Goal: Transaction & Acquisition: Book appointment/travel/reservation

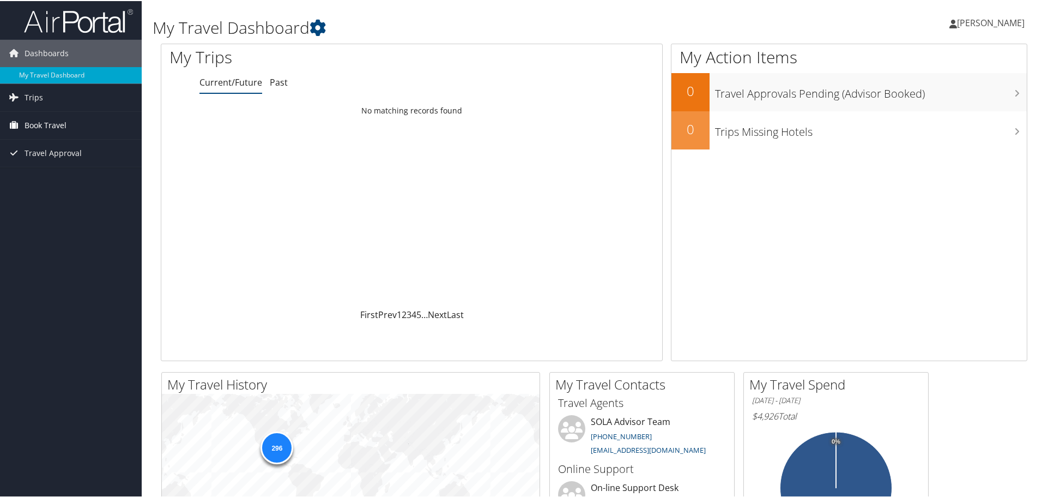
click at [70, 115] on link "Book Travel" at bounding box center [71, 124] width 142 height 27
click at [65, 168] on link "Book/Manage Online Trips" at bounding box center [71, 162] width 142 height 16
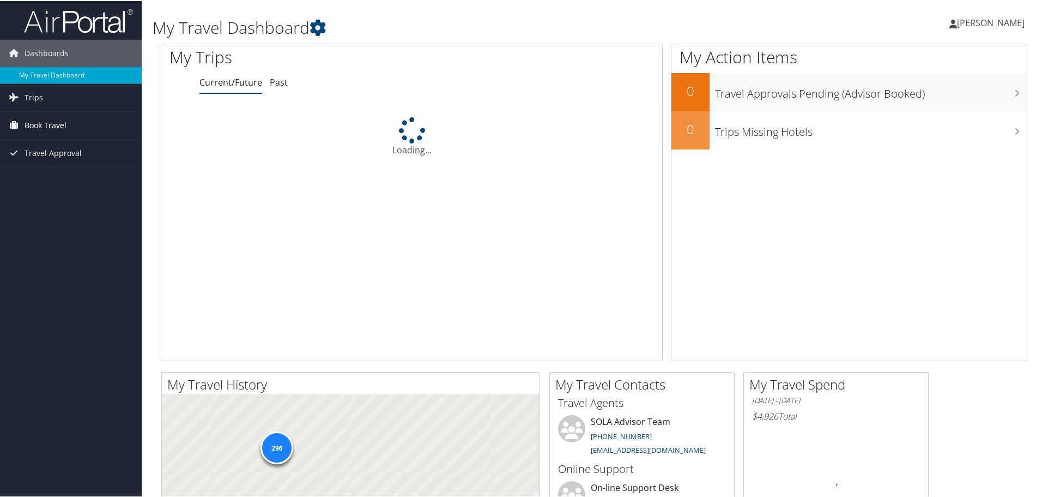
click at [35, 116] on span "Book Travel" at bounding box center [46, 124] width 42 height 27
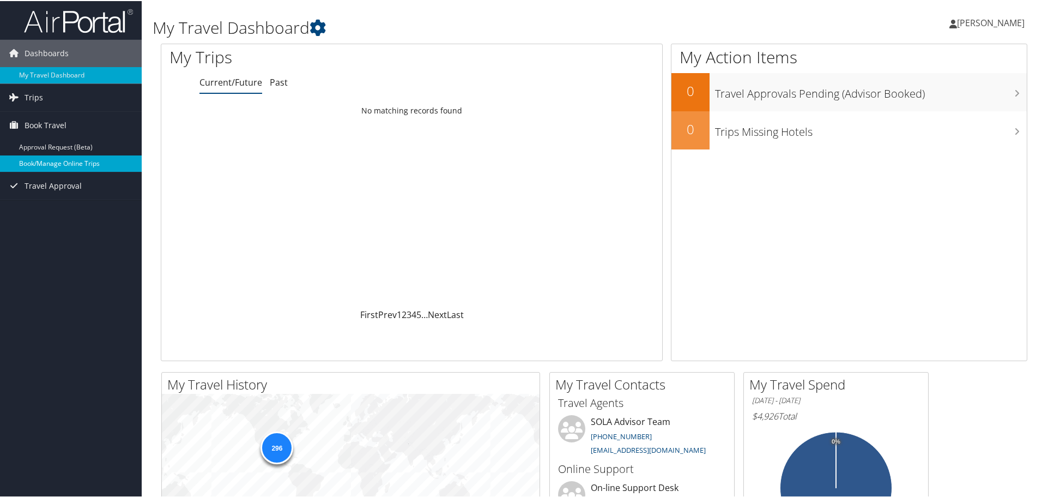
click at [64, 167] on link "Book/Manage Online Trips" at bounding box center [71, 162] width 142 height 16
